Goal: Transaction & Acquisition: Subscribe to service/newsletter

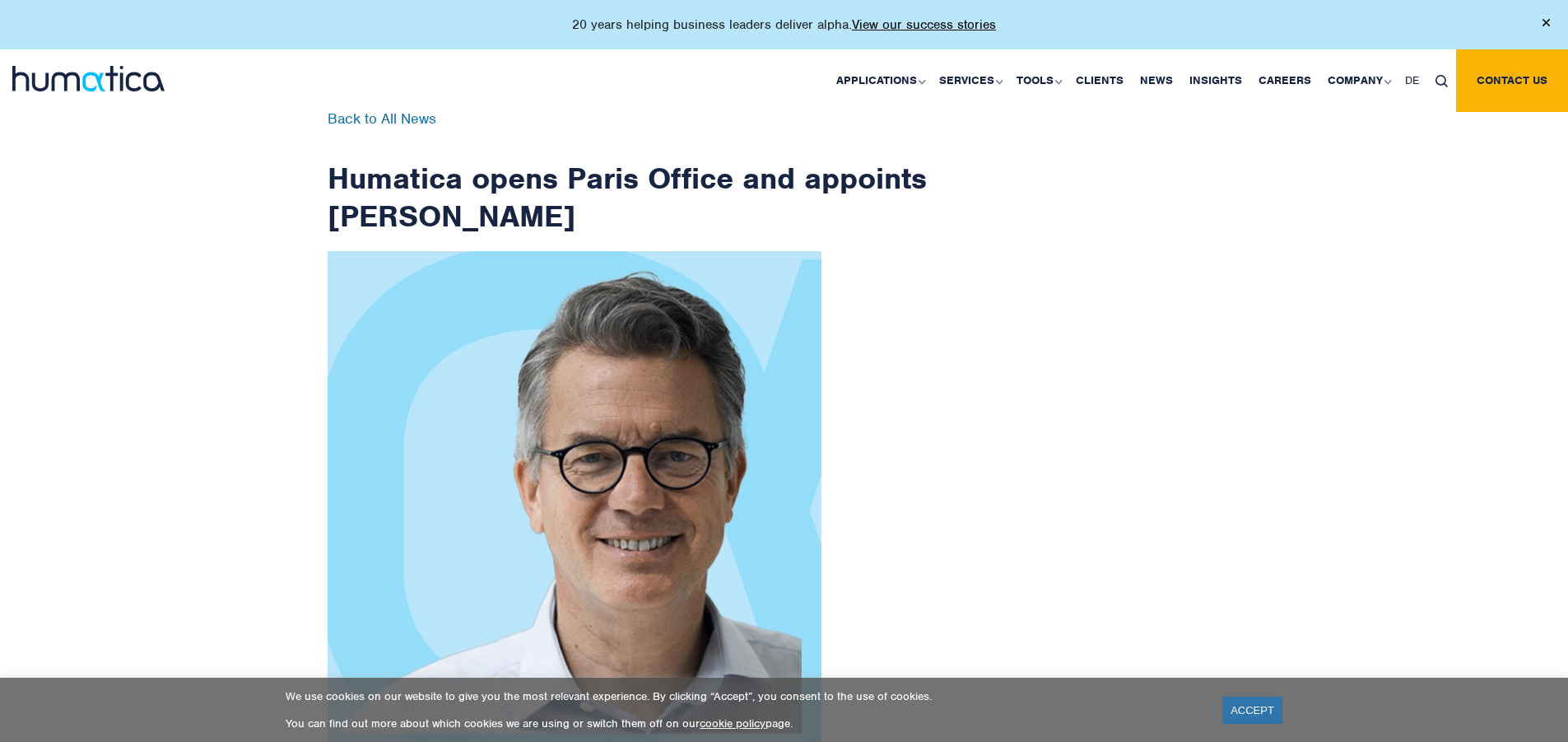
scroll to position [2626, 0]
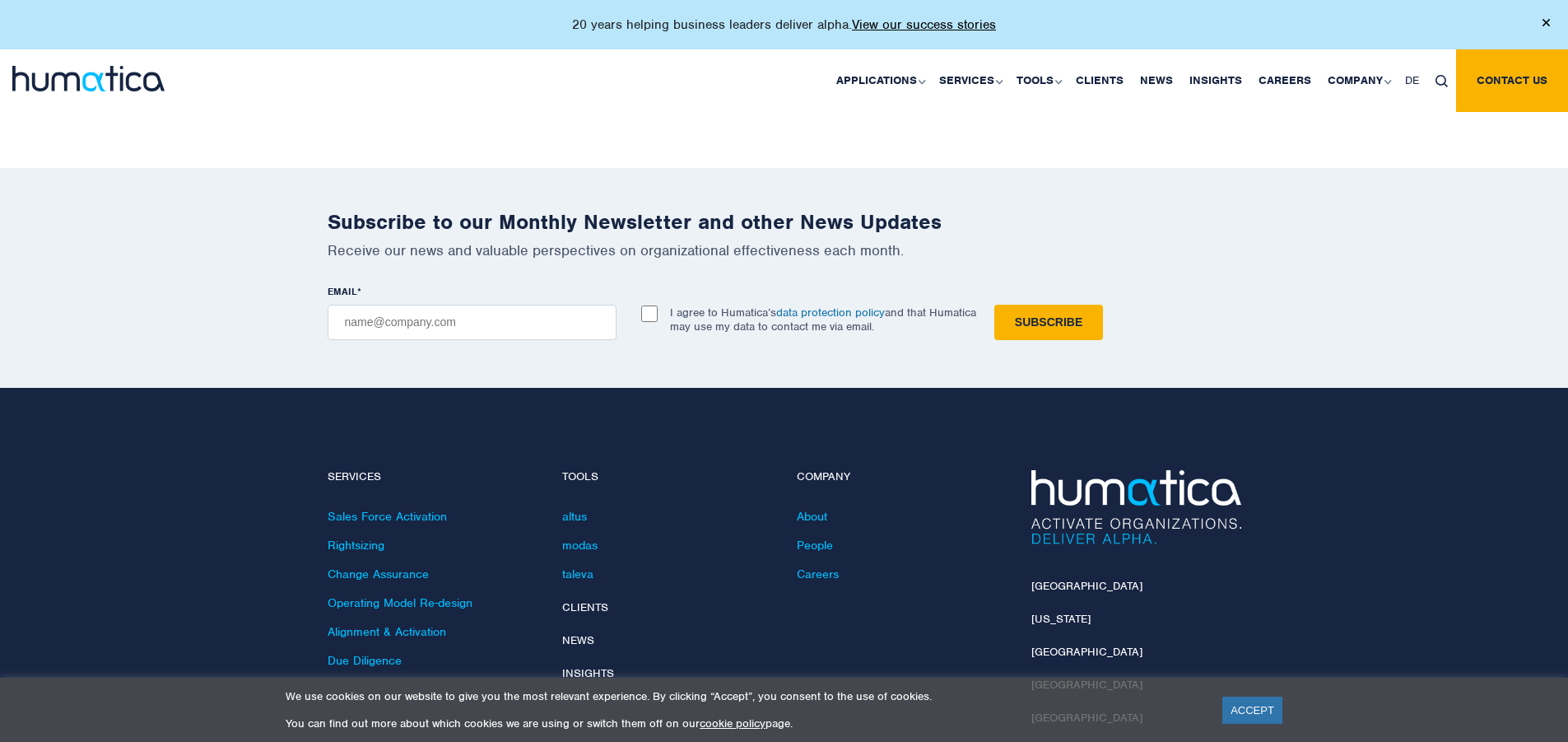
checkbox input "true"
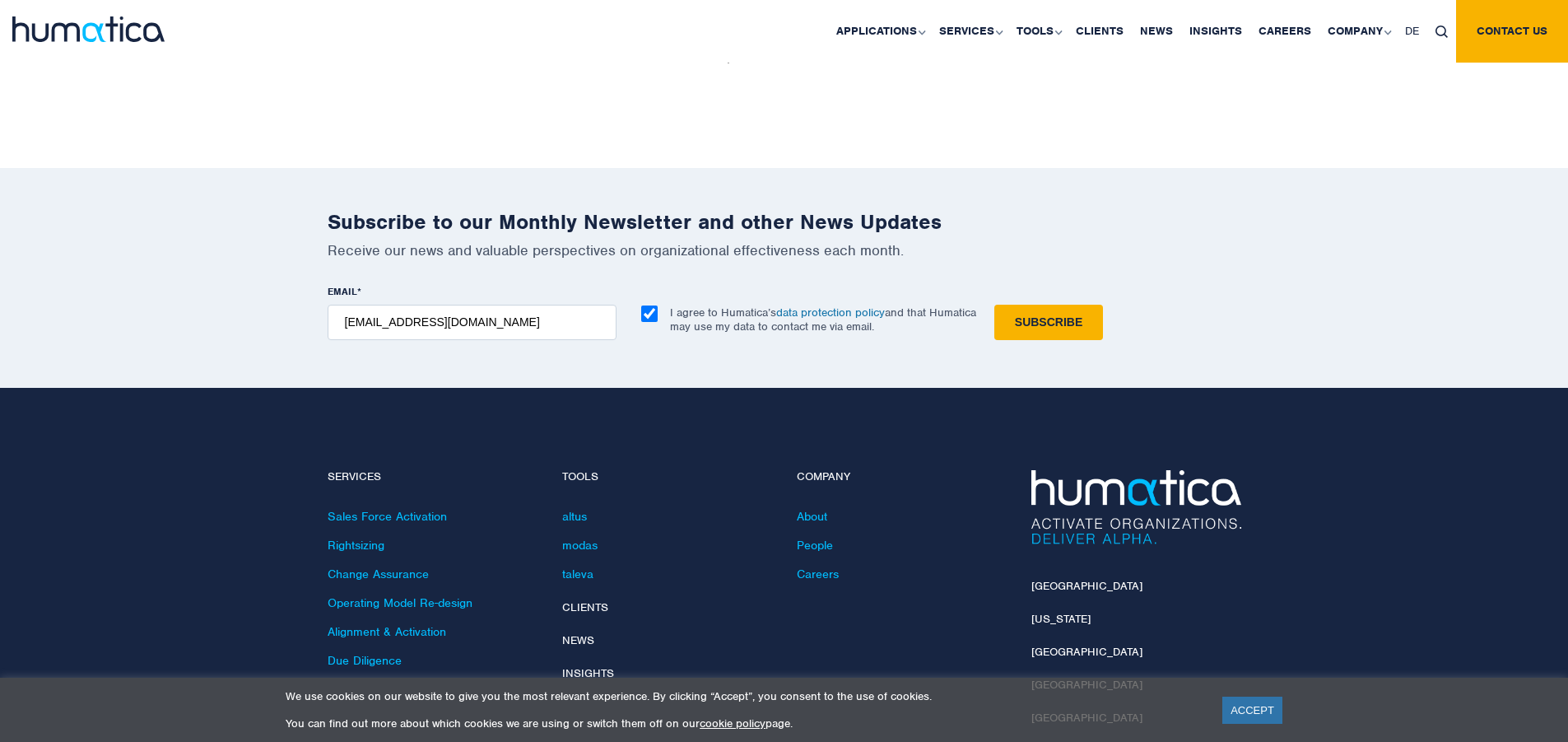
type input "[EMAIL_ADDRESS][DOMAIN_NAME]"
click at [994, 305] on input "Subscribe" at bounding box center [1048, 322] width 109 height 35
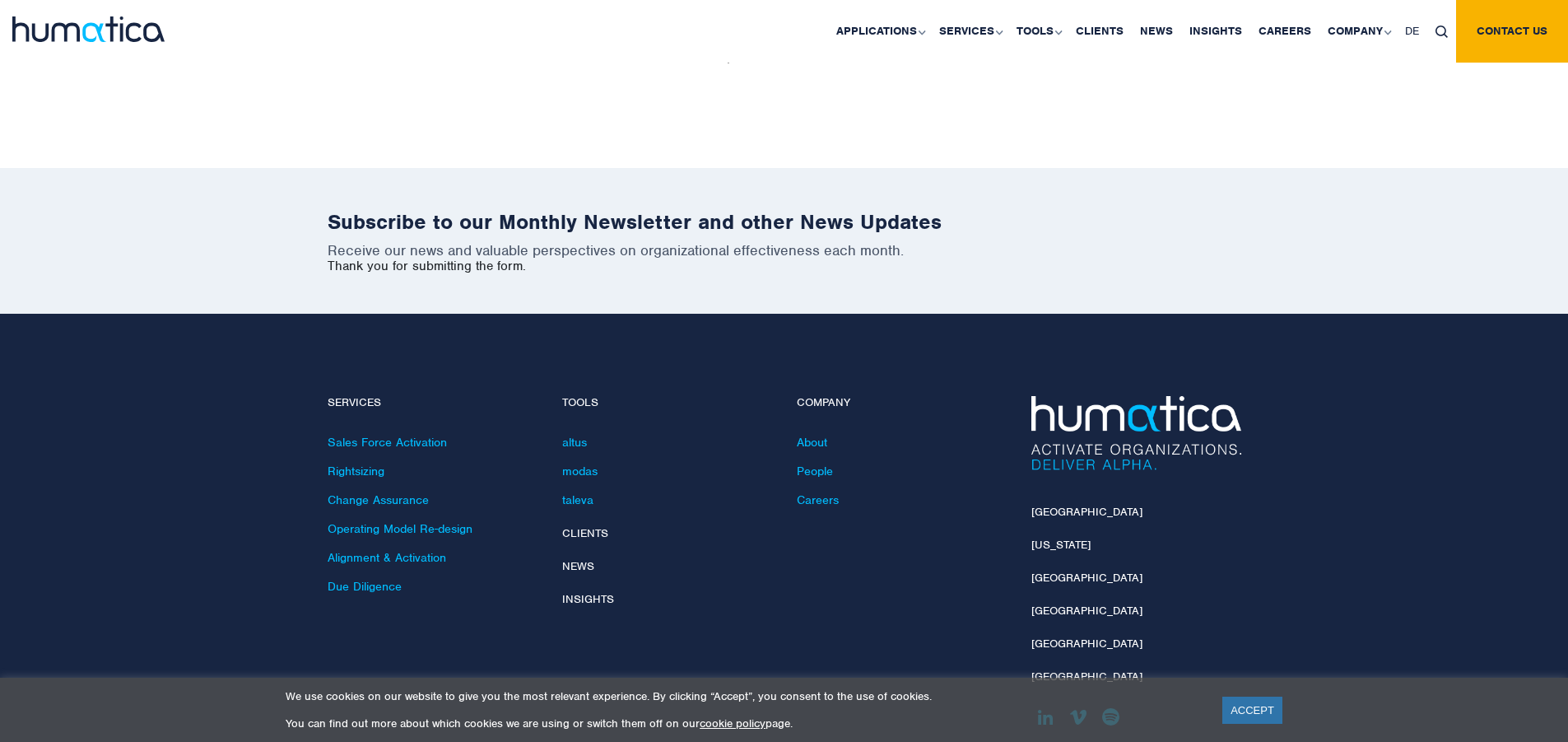
scroll to position [2552, 0]
